Goal: Task Accomplishment & Management: Use online tool/utility

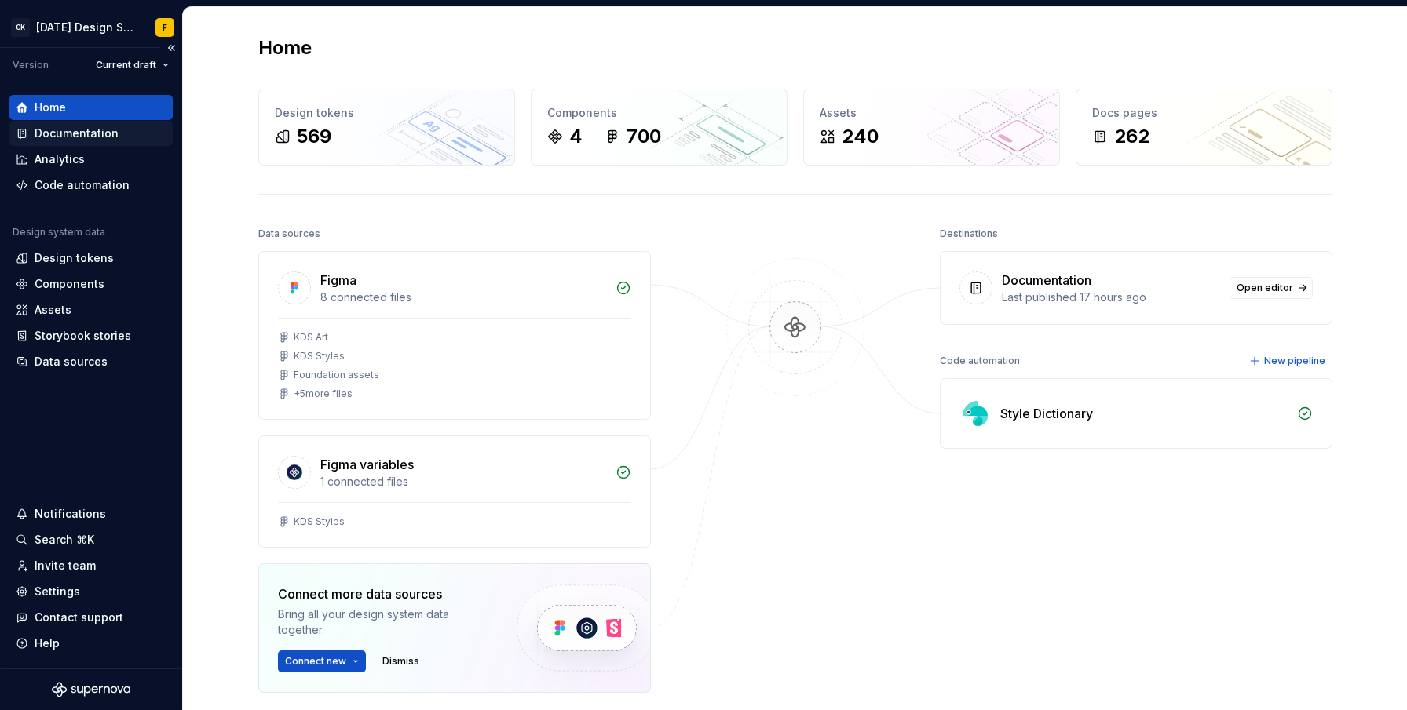
click at [71, 137] on div "Documentation" at bounding box center [77, 134] width 84 height 16
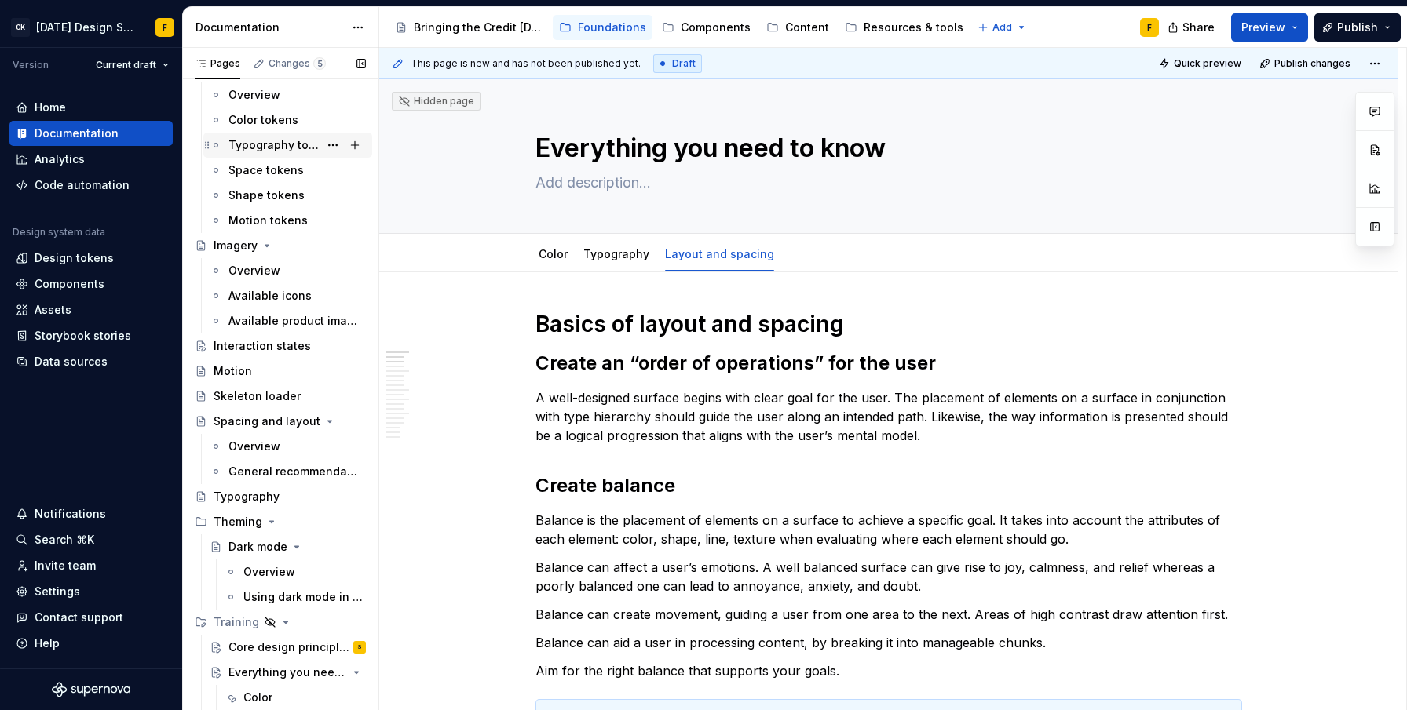
scroll to position [279, 0]
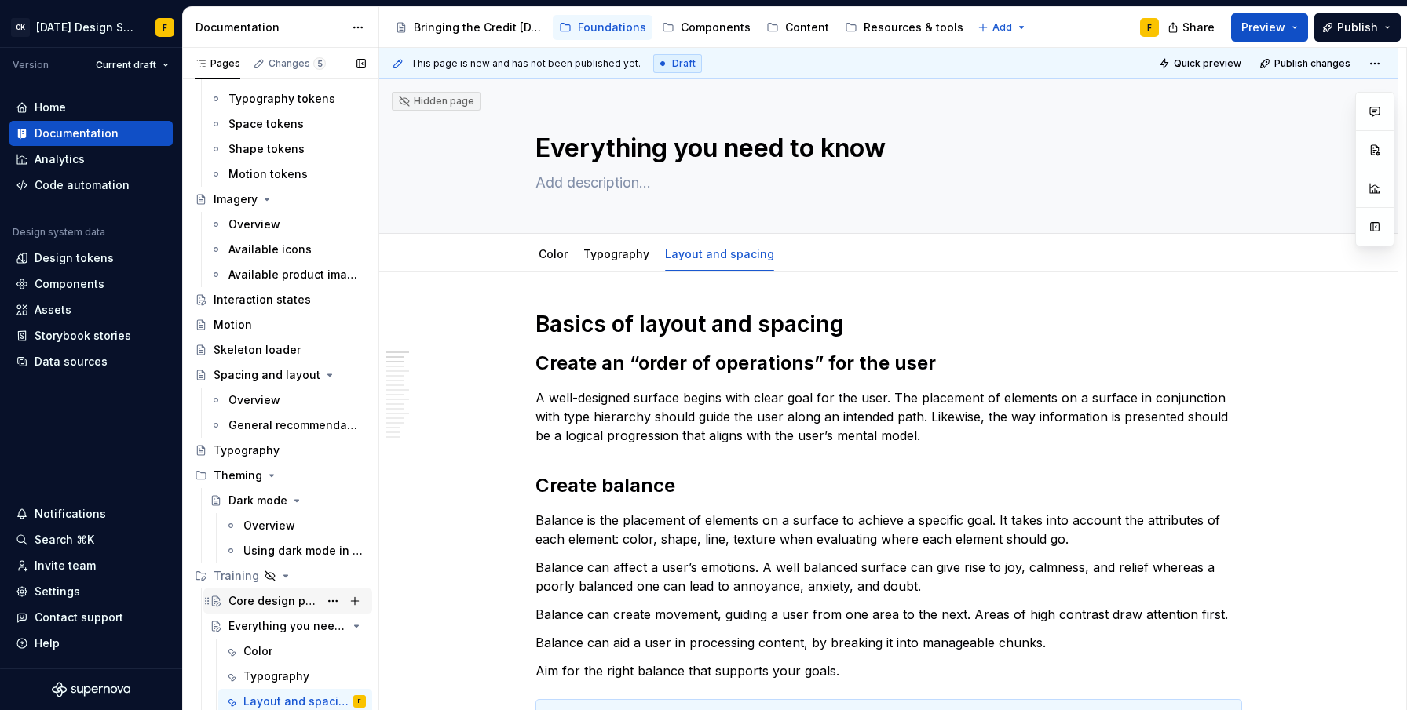
click at [246, 603] on div "Core design principles" at bounding box center [273, 601] width 90 height 16
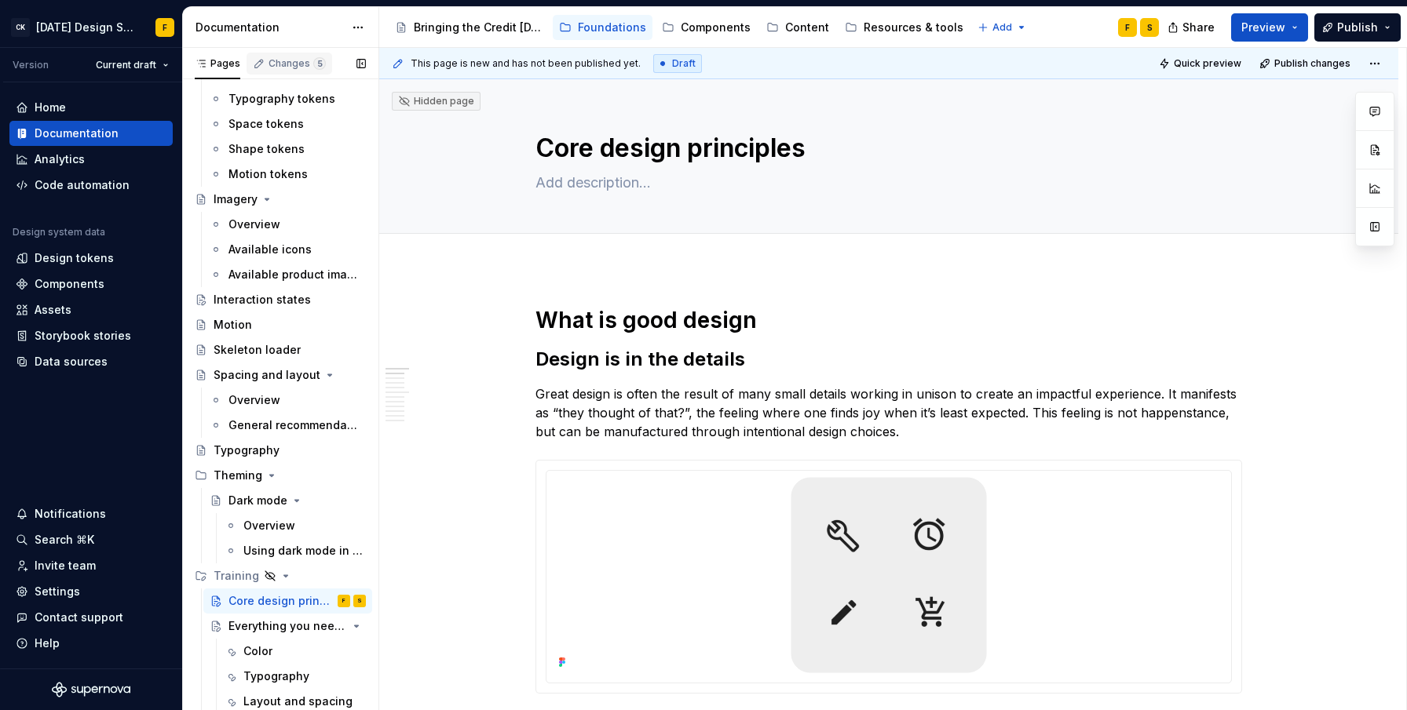
click at [289, 64] on div "Changes 5" at bounding box center [296, 63] width 57 height 13
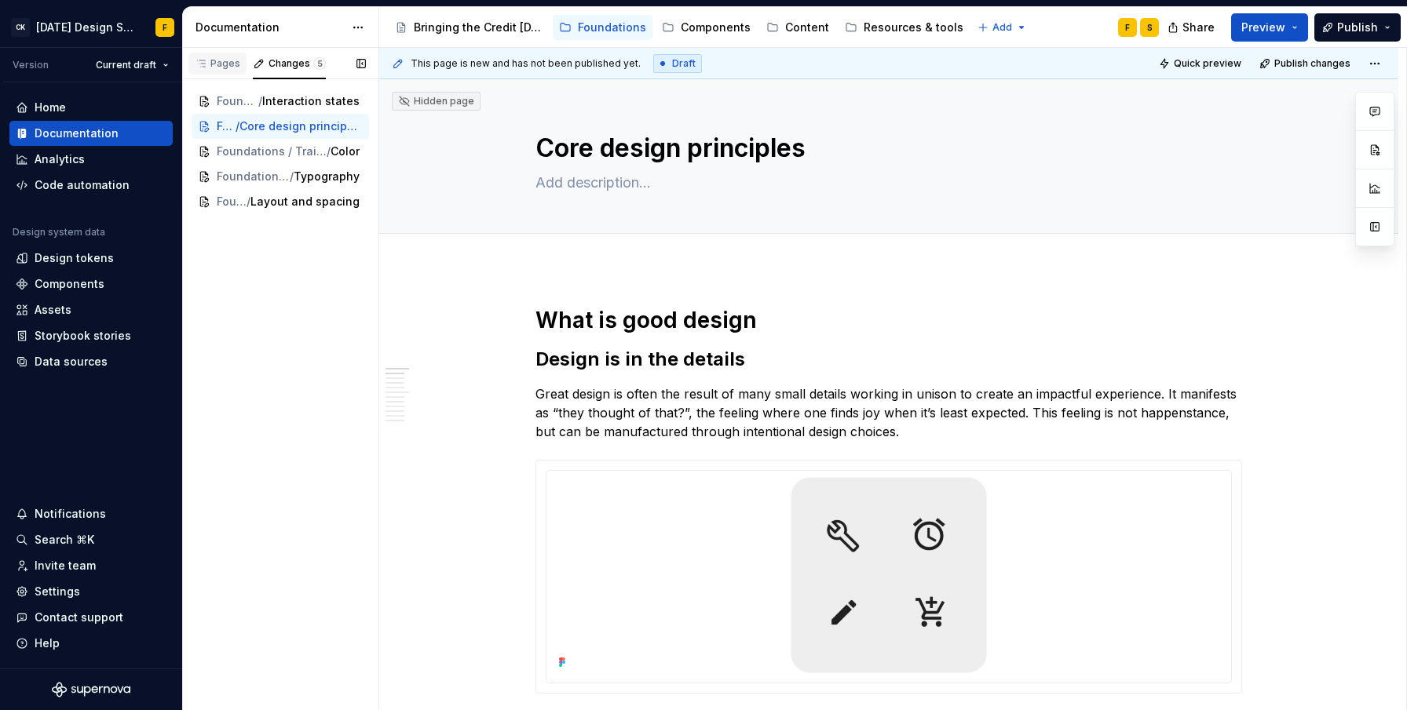
click at [216, 64] on div "Pages" at bounding box center [218, 63] width 46 height 13
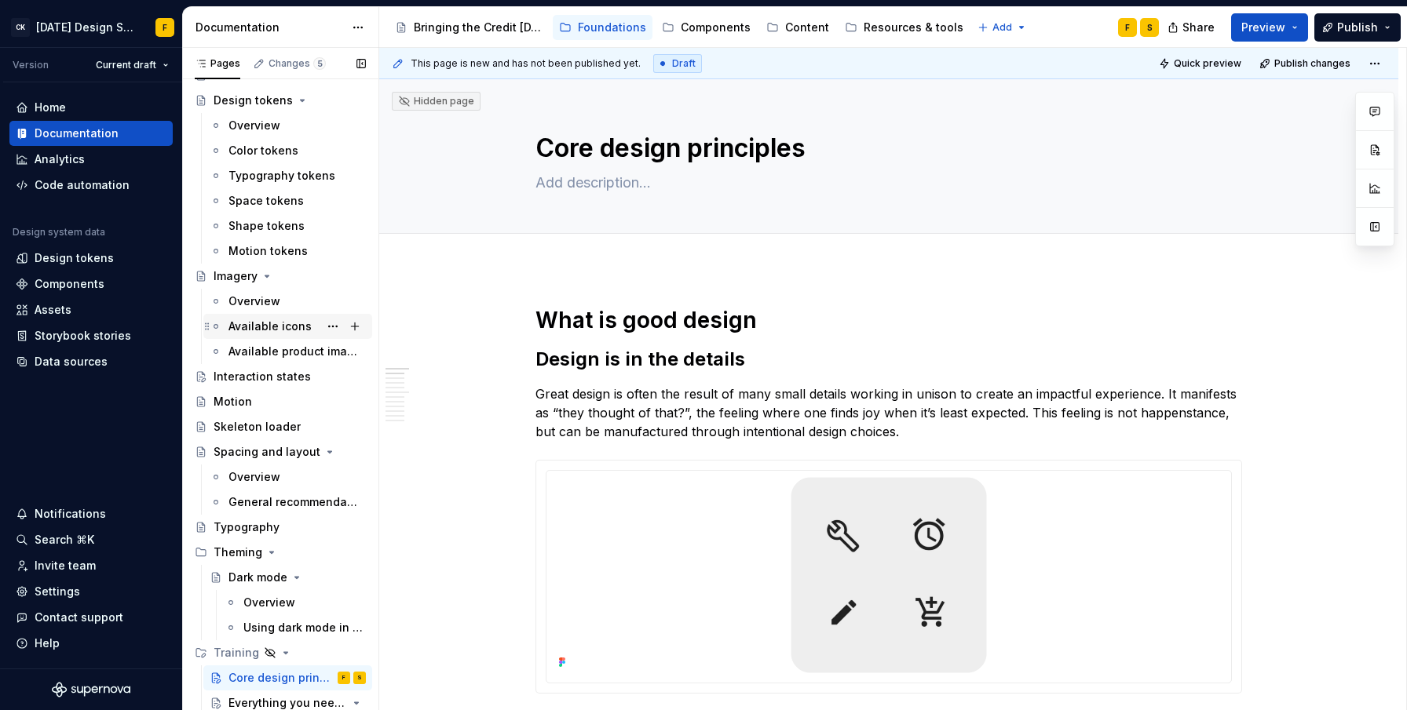
scroll to position [279, 0]
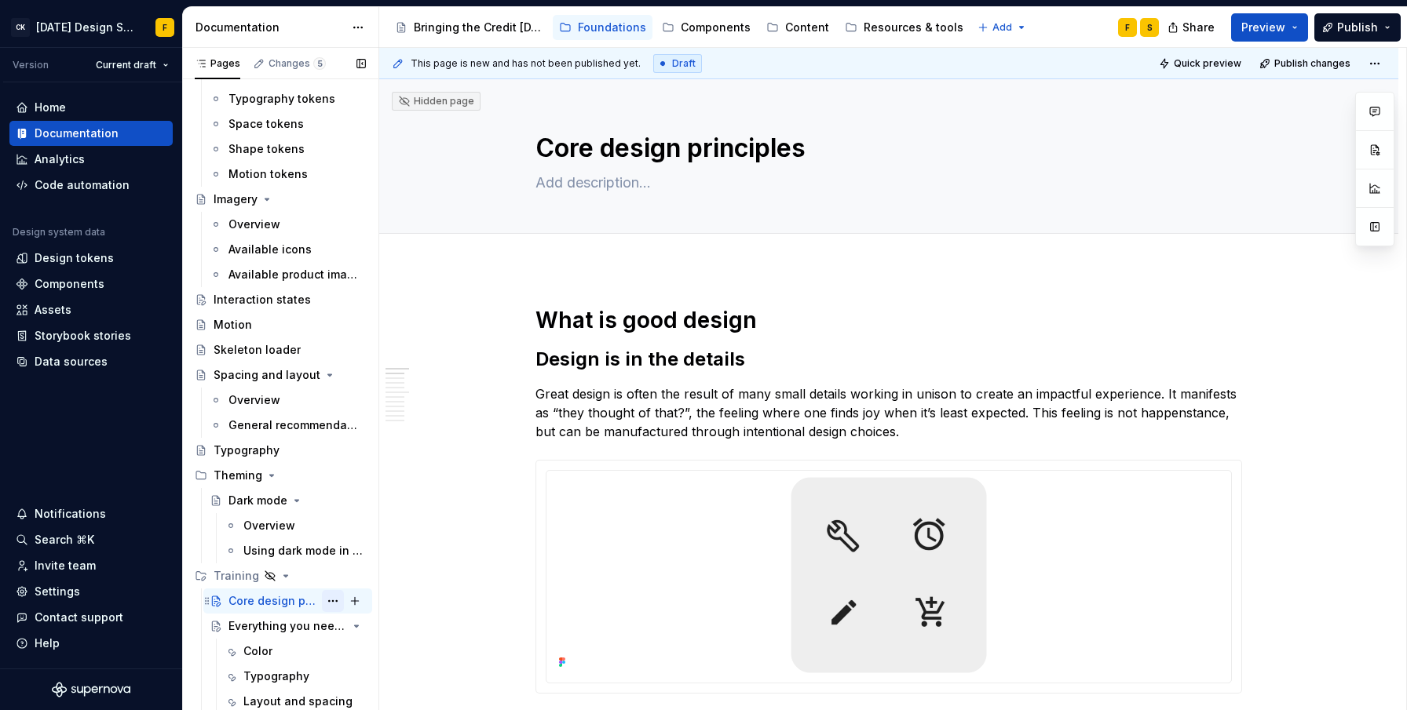
click at [324, 604] on button "Page tree" at bounding box center [333, 601] width 22 height 22
click at [246, 578] on div "Pages Changes 5 Add Accessibility guide for tree Page tree. Navigate the tree w…" at bounding box center [280, 383] width 196 height 670
click at [324, 604] on button "Page tree" at bounding box center [333, 601] width 22 height 22
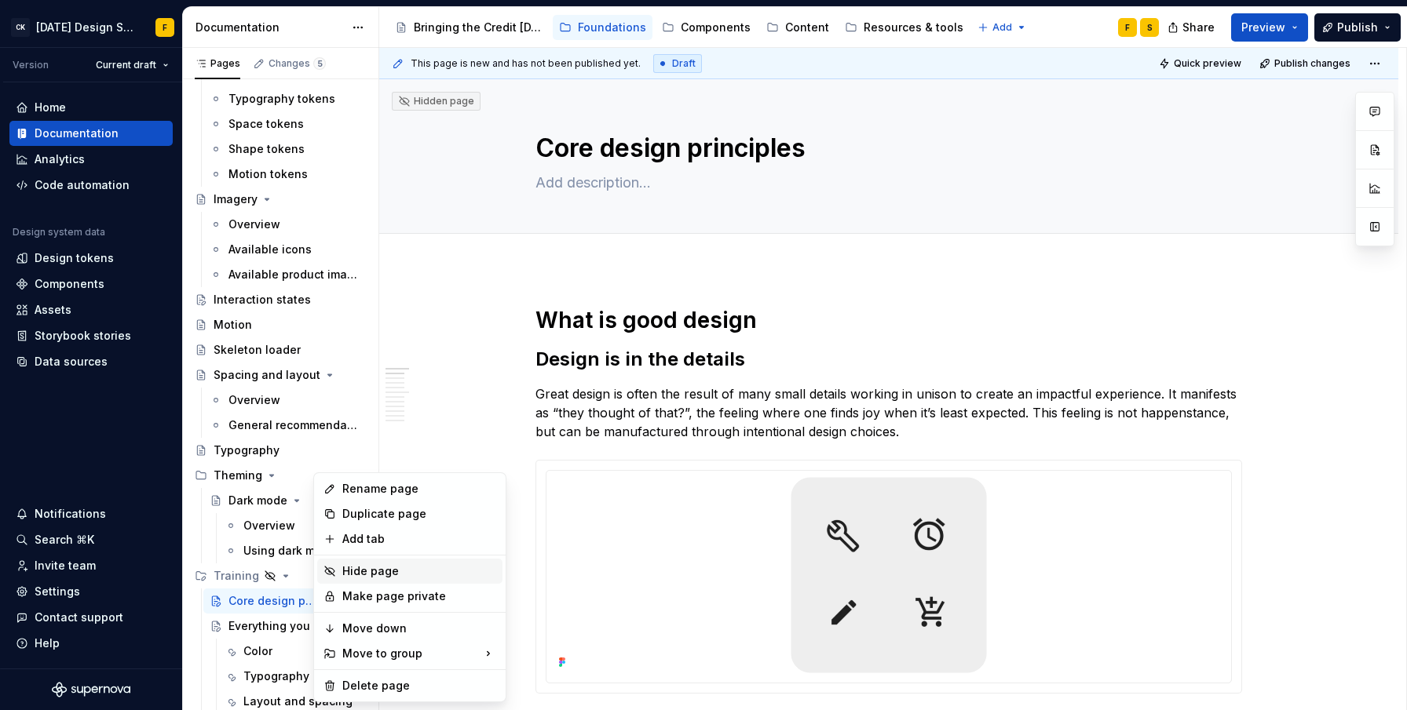
click at [360, 571] on div "Hide page" at bounding box center [419, 572] width 154 height 16
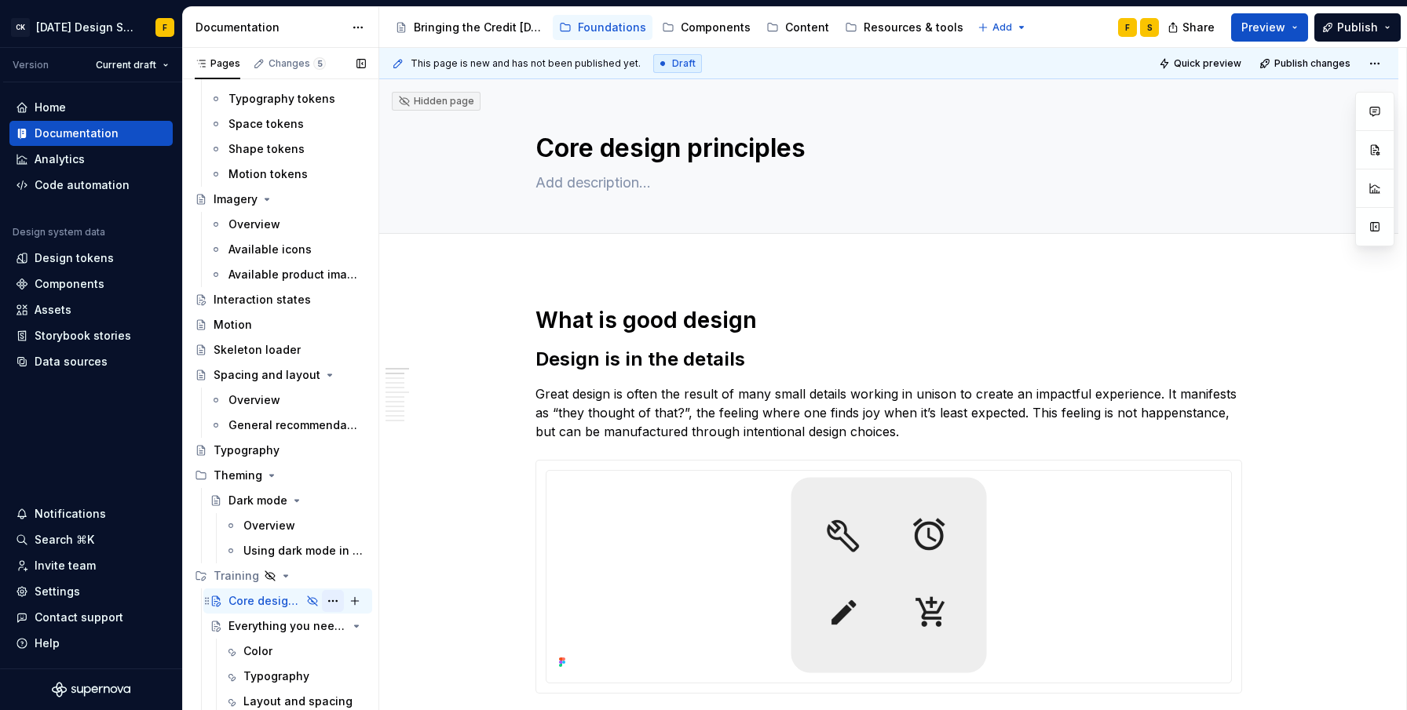
click at [325, 600] on button "Page tree" at bounding box center [333, 601] width 22 height 22
click at [239, 580] on div "Pages Changes 5 Add Accessibility guide for tree Page tree. Navigate the tree w…" at bounding box center [280, 383] width 196 height 670
click at [322, 579] on button "Page tree" at bounding box center [333, 576] width 22 height 22
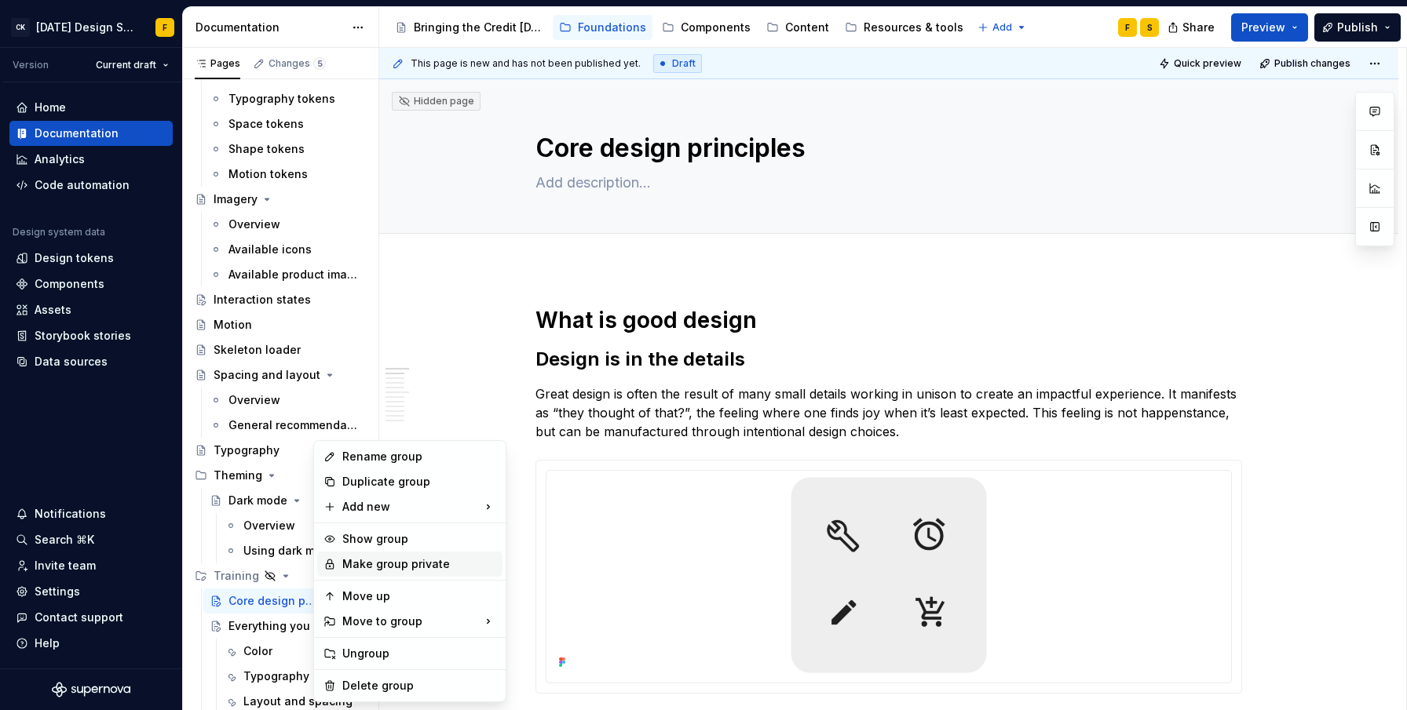
click at [381, 563] on div "Make group private" at bounding box center [419, 565] width 154 height 16
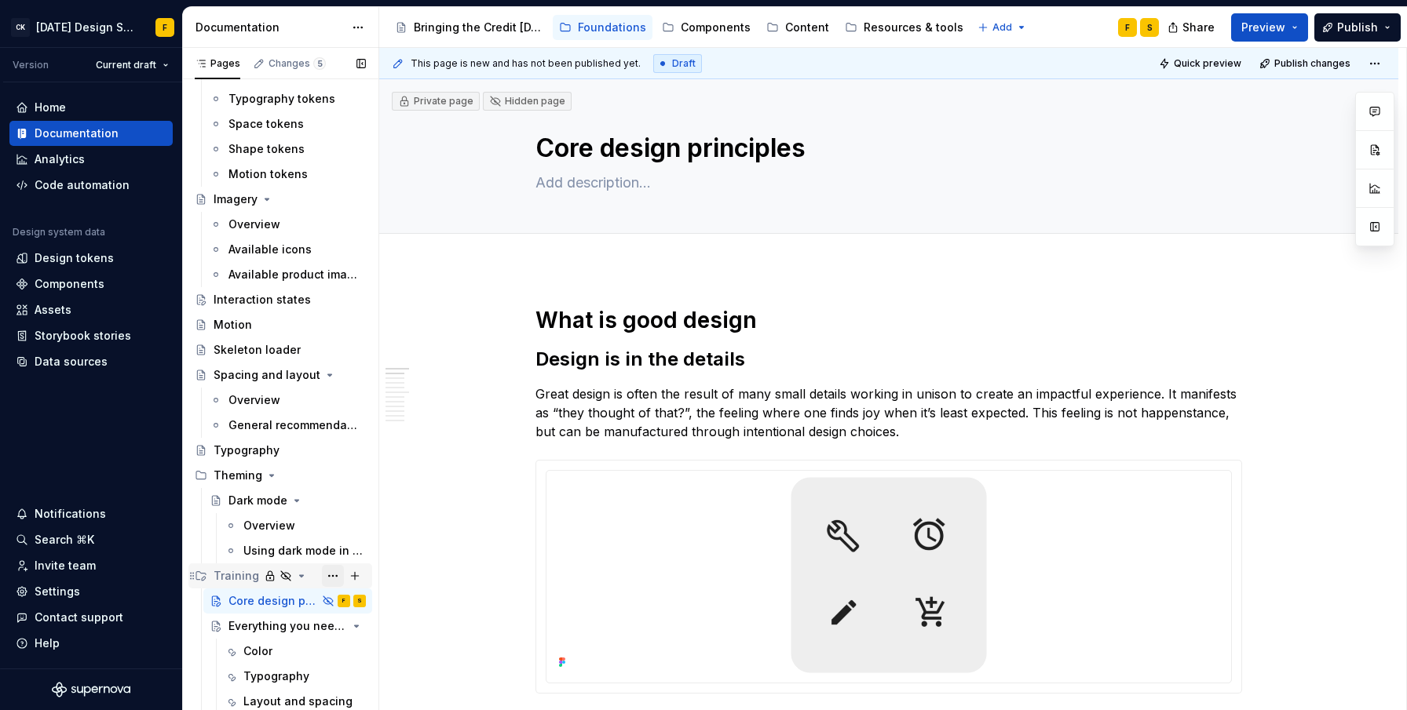
click at [323, 576] on button "Page tree" at bounding box center [333, 576] width 22 height 22
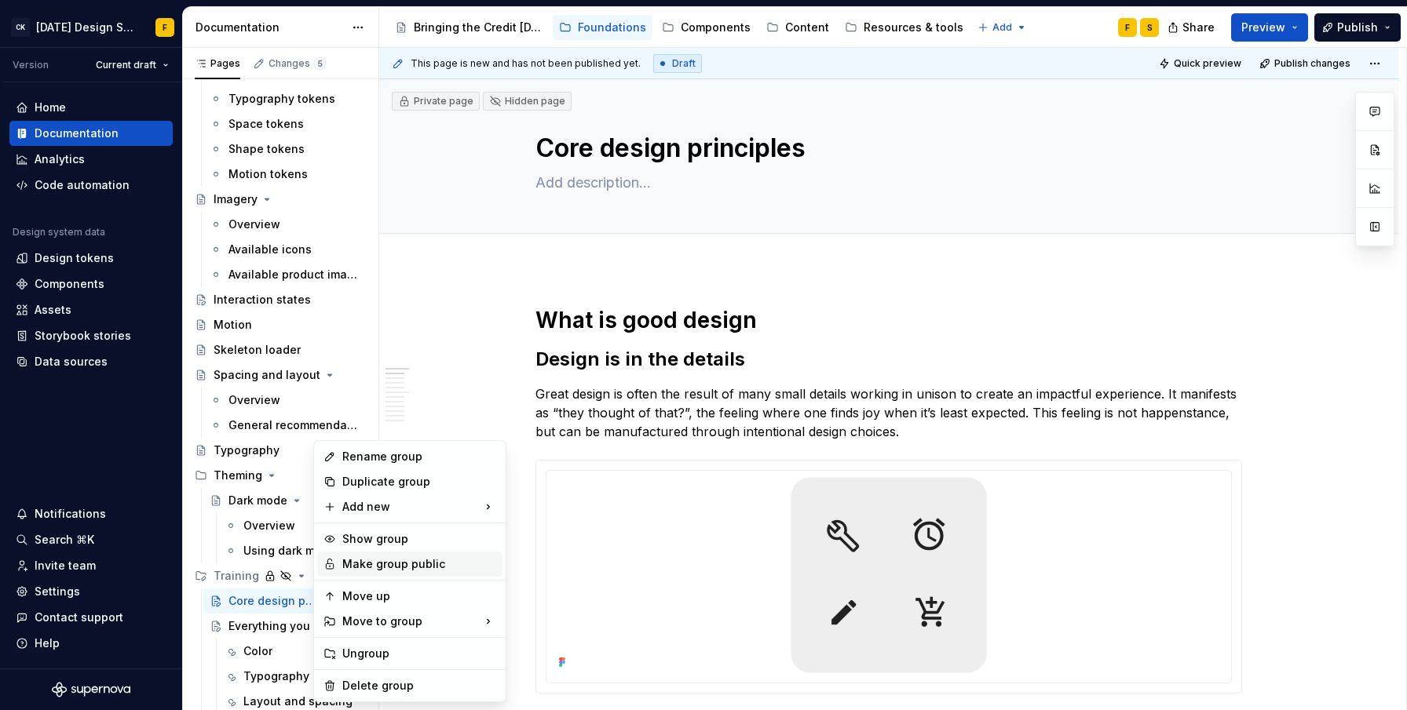
click at [348, 567] on div "Make group public" at bounding box center [419, 565] width 154 height 16
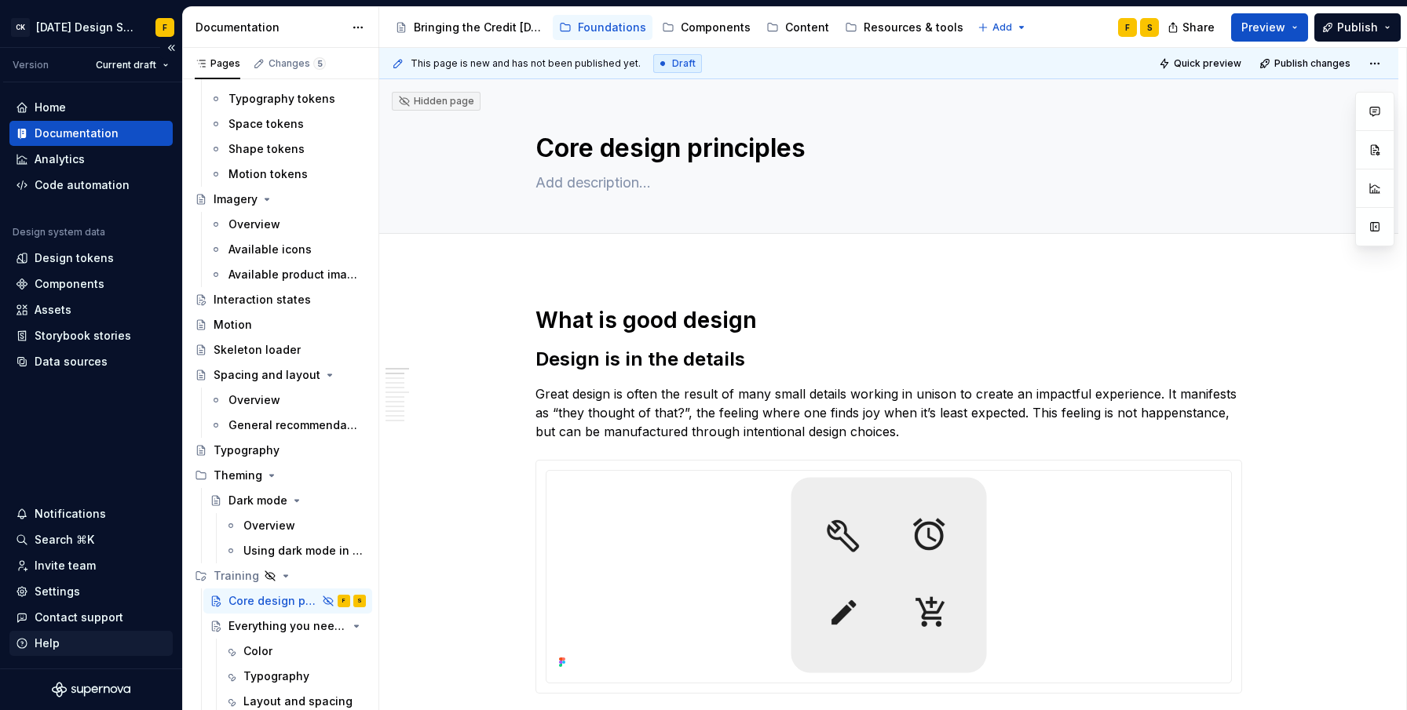
click at [42, 642] on div "Help" at bounding box center [47, 644] width 25 height 16
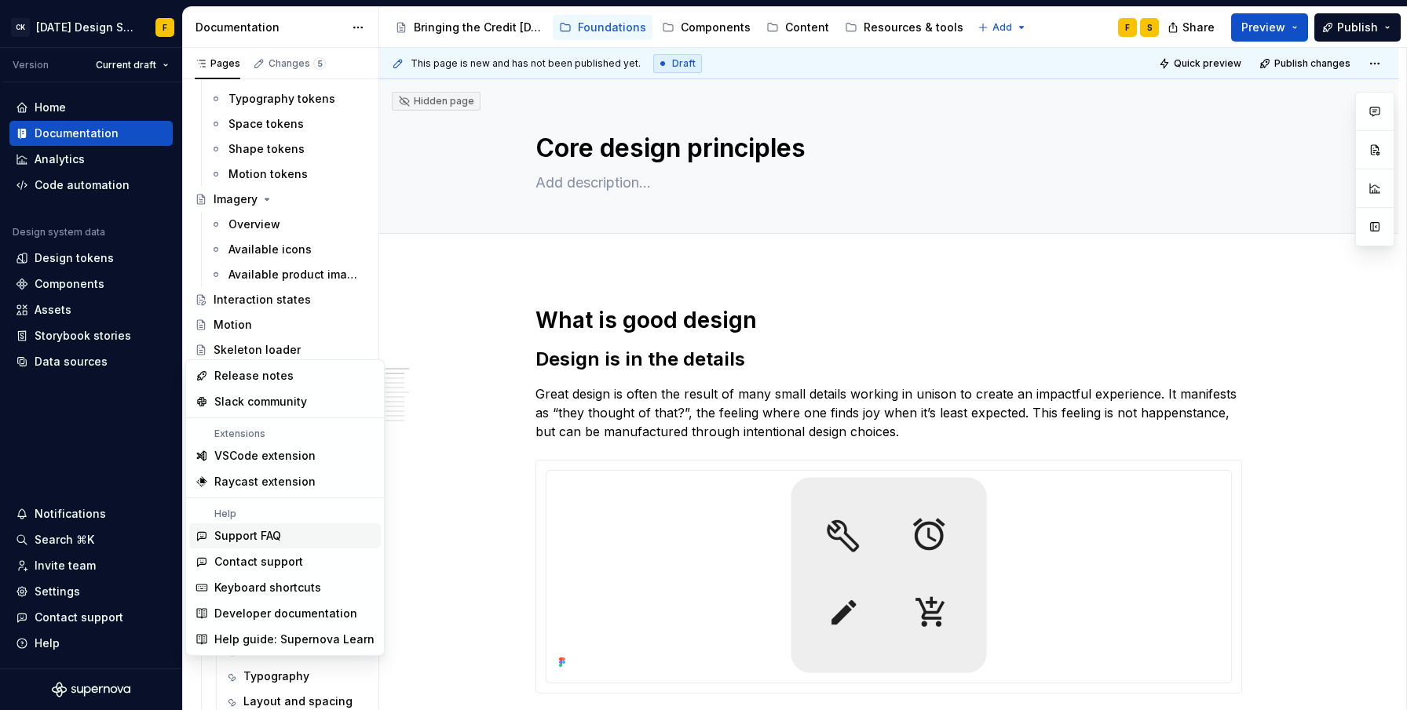
click at [252, 534] on div "Support FAQ" at bounding box center [247, 536] width 67 height 16
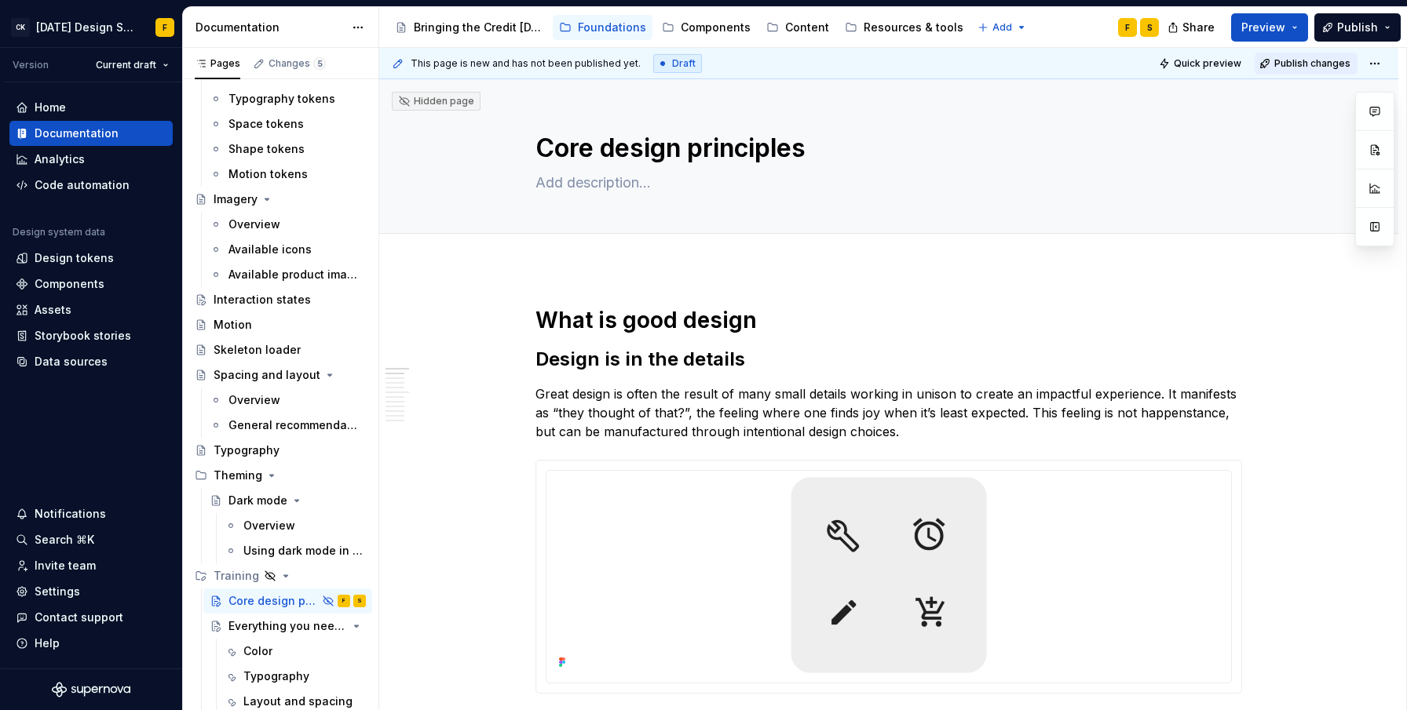
click at [1309, 59] on span "Publish changes" at bounding box center [1312, 63] width 76 height 13
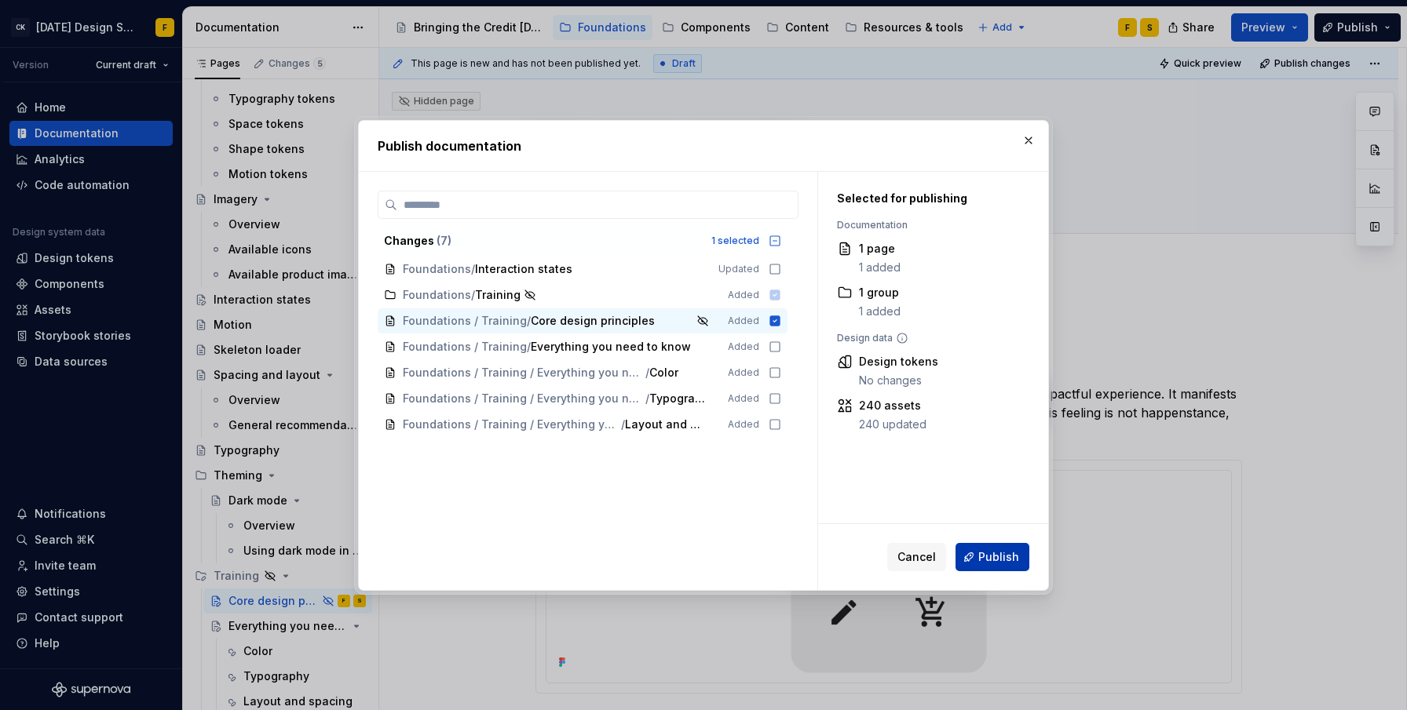
click at [985, 559] on span "Publish" at bounding box center [998, 557] width 41 height 16
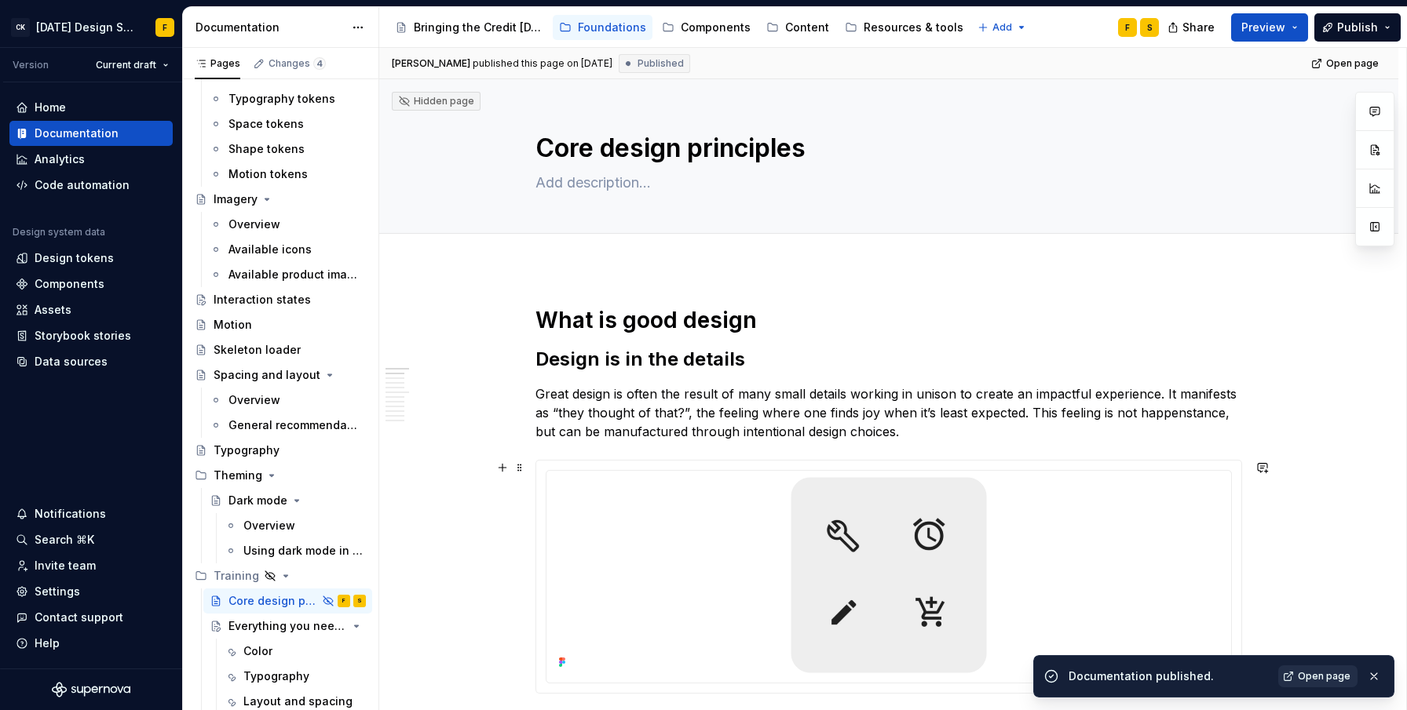
click at [1321, 677] on span "Open page" at bounding box center [1323, 676] width 53 height 13
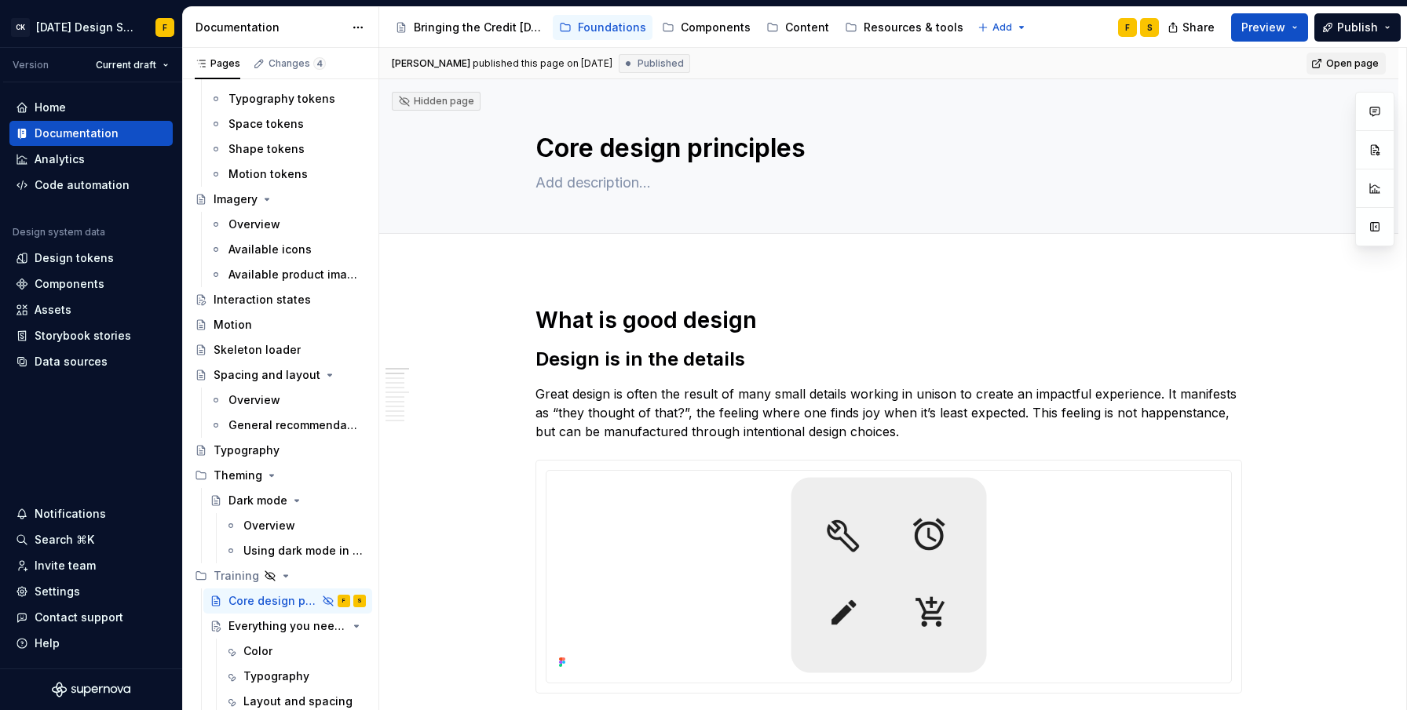
click at [1338, 63] on span "Open page" at bounding box center [1352, 63] width 53 height 13
click at [1352, 66] on span "Open page" at bounding box center [1352, 63] width 53 height 13
click at [232, 571] on div "Training" at bounding box center [236, 576] width 46 height 16
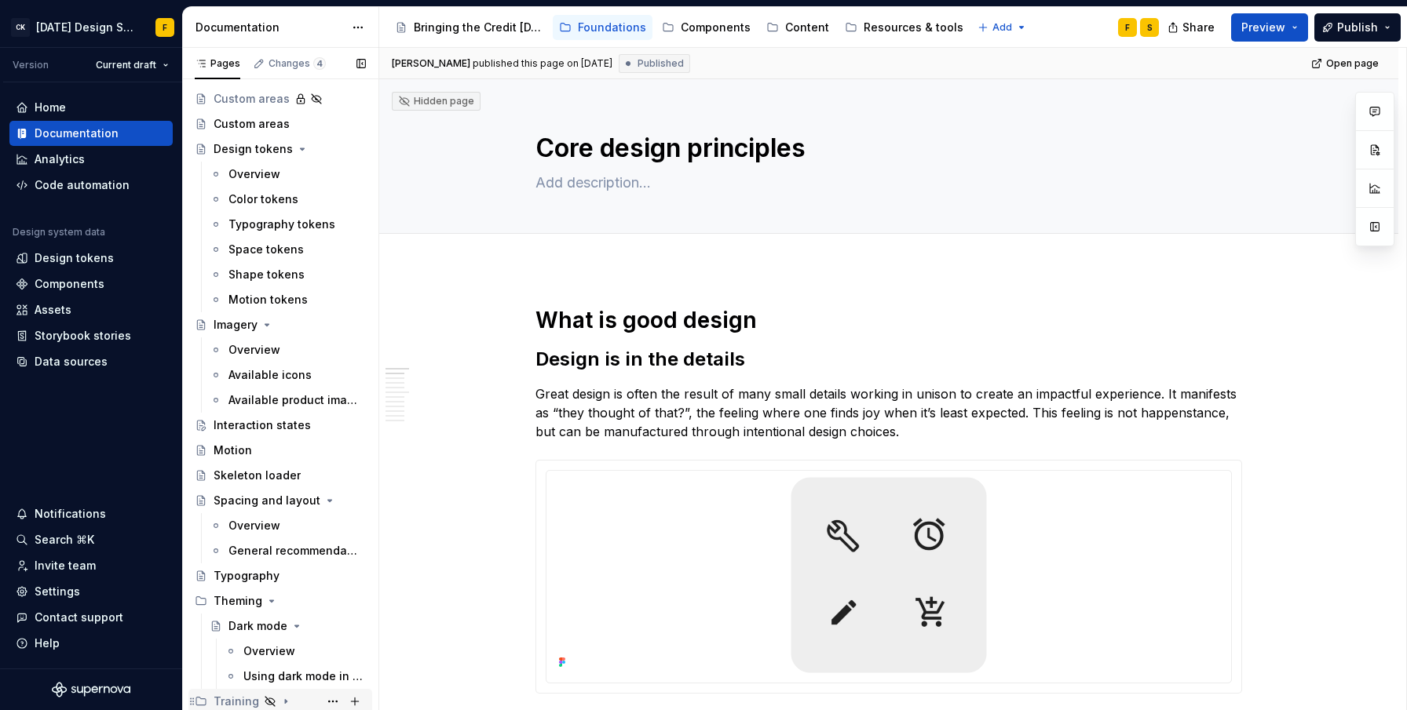
scroll to position [153, 0]
click at [1350, 62] on span "Open page" at bounding box center [1352, 63] width 53 height 13
click at [893, 469] on html "CK [DATE] Design System F Version Current draft Home Documentation Analytics Co…" at bounding box center [703, 355] width 1407 height 710
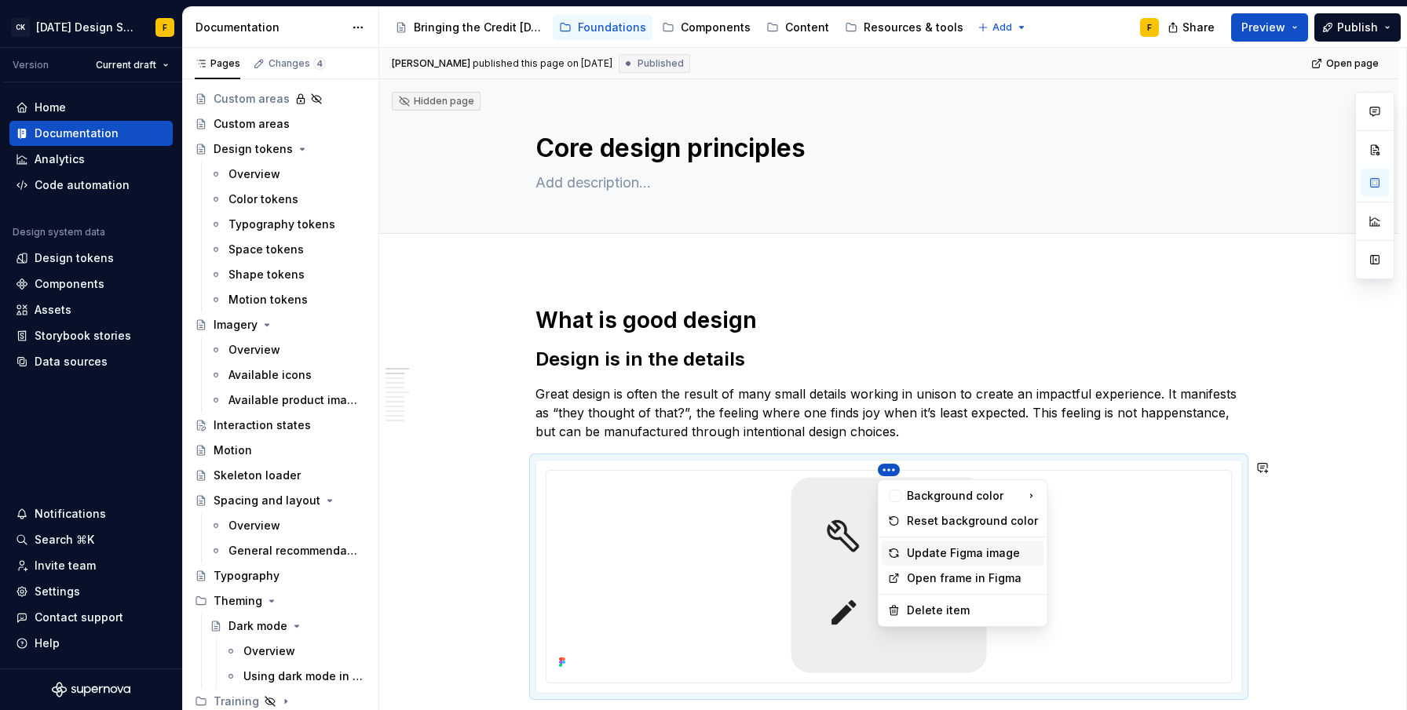
click at [932, 553] on div "Update Figma image" at bounding box center [972, 554] width 131 height 16
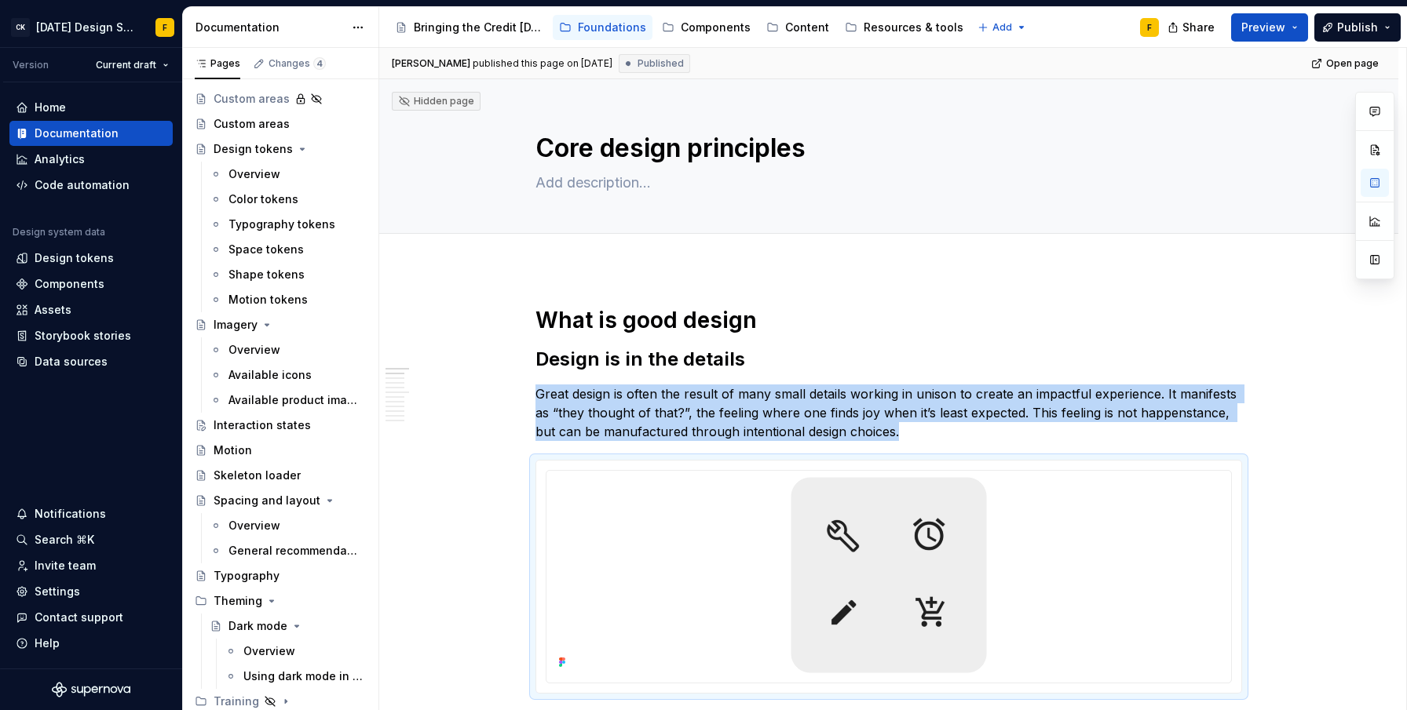
type textarea "*"
